Goal: Information Seeking & Learning: Compare options

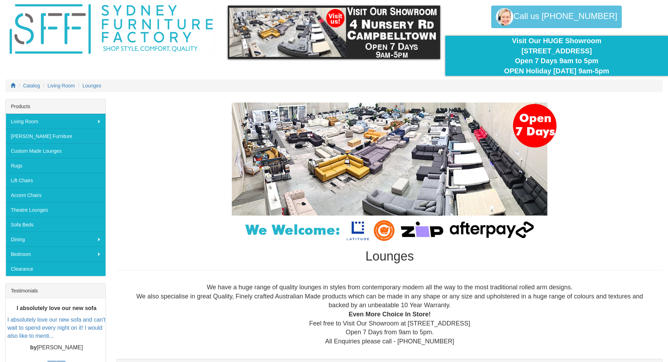
scroll to position [35, 0]
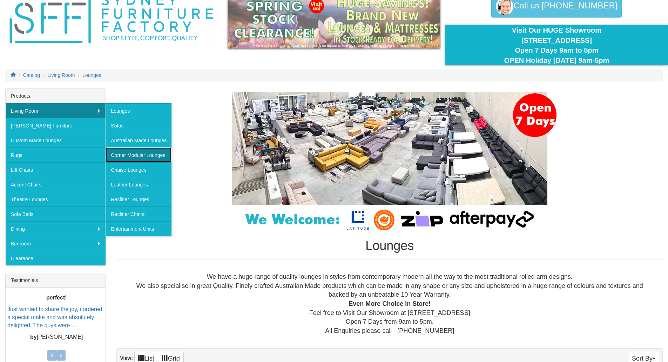
click at [132, 155] on link "Corner Modular Lounges" at bounding box center [139, 154] width 66 height 15
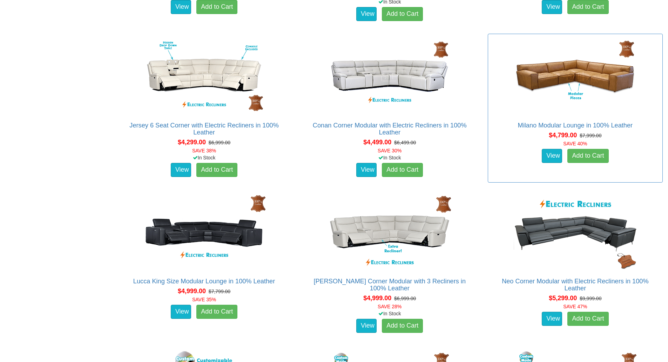
scroll to position [1748, 0]
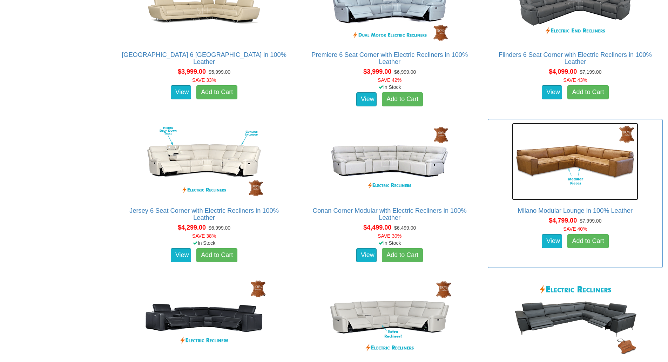
click at [575, 163] on img at bounding box center [575, 161] width 126 height 77
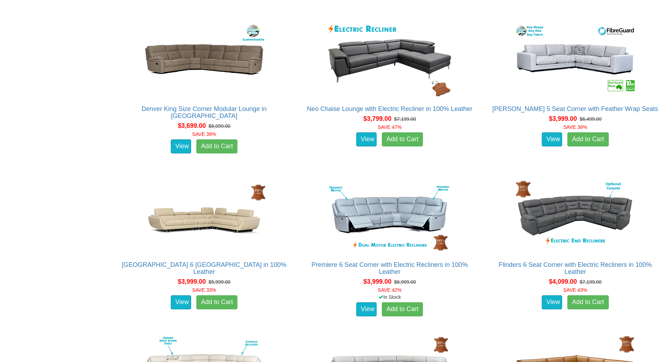
scroll to position [1538, 0]
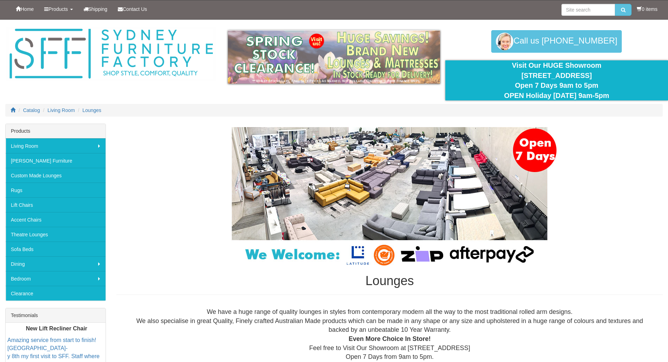
scroll to position [35, 0]
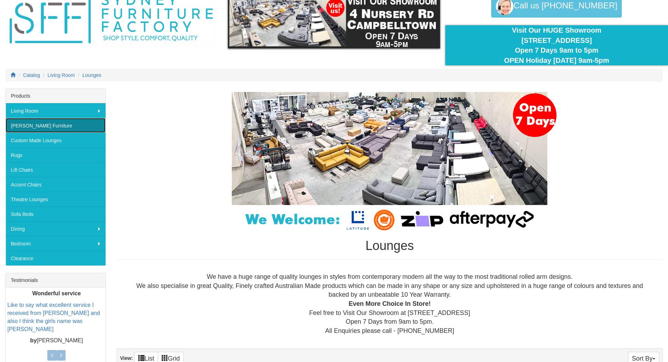
click at [45, 126] on link "[PERSON_NAME] Furniture" at bounding box center [56, 125] width 100 height 15
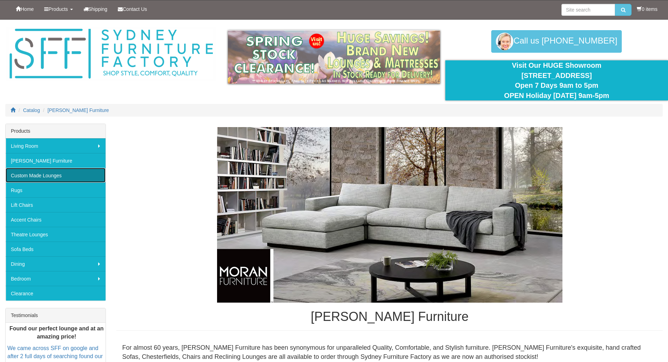
click at [44, 175] on link "Custom Made Lounges" at bounding box center [56, 175] width 100 height 15
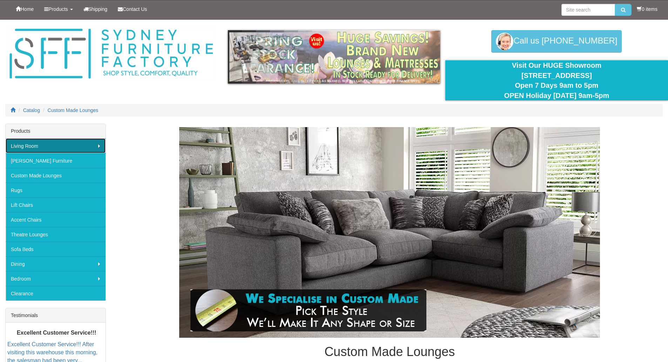
click at [39, 148] on link "Living Room" at bounding box center [56, 145] width 100 height 15
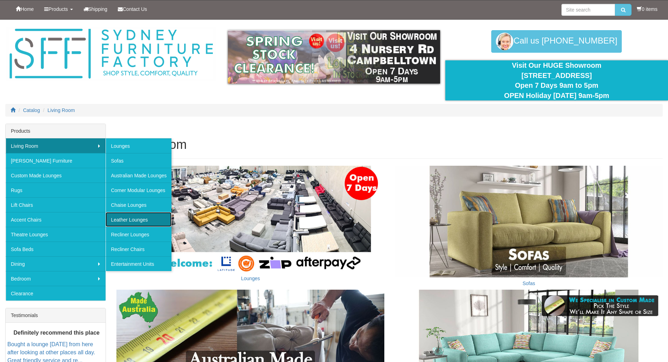
click at [131, 221] on link "Leather Lounges" at bounding box center [139, 219] width 66 height 15
